Goal: Download file/media

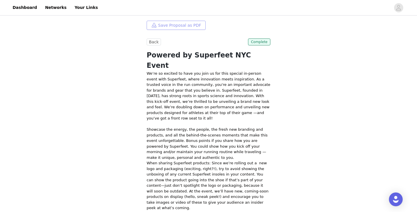
click at [190, 26] on button "Save Proposal as PDF" at bounding box center [176, 25] width 59 height 9
